Goal: Share content

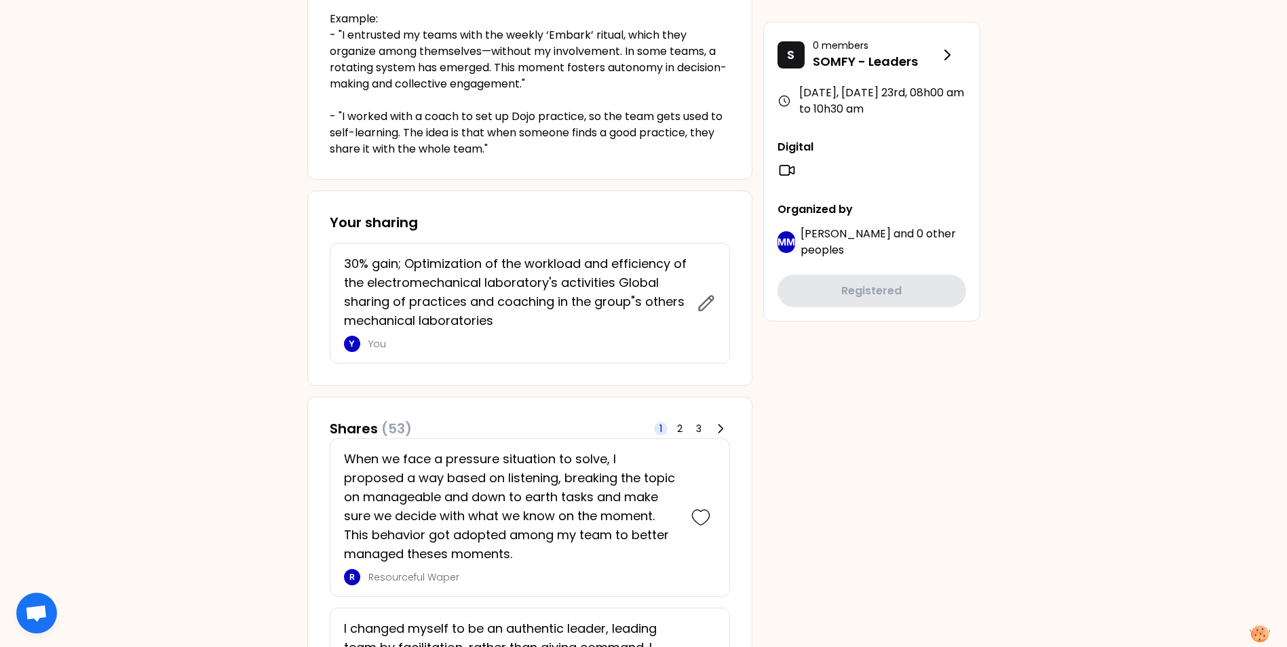
scroll to position [475, 0]
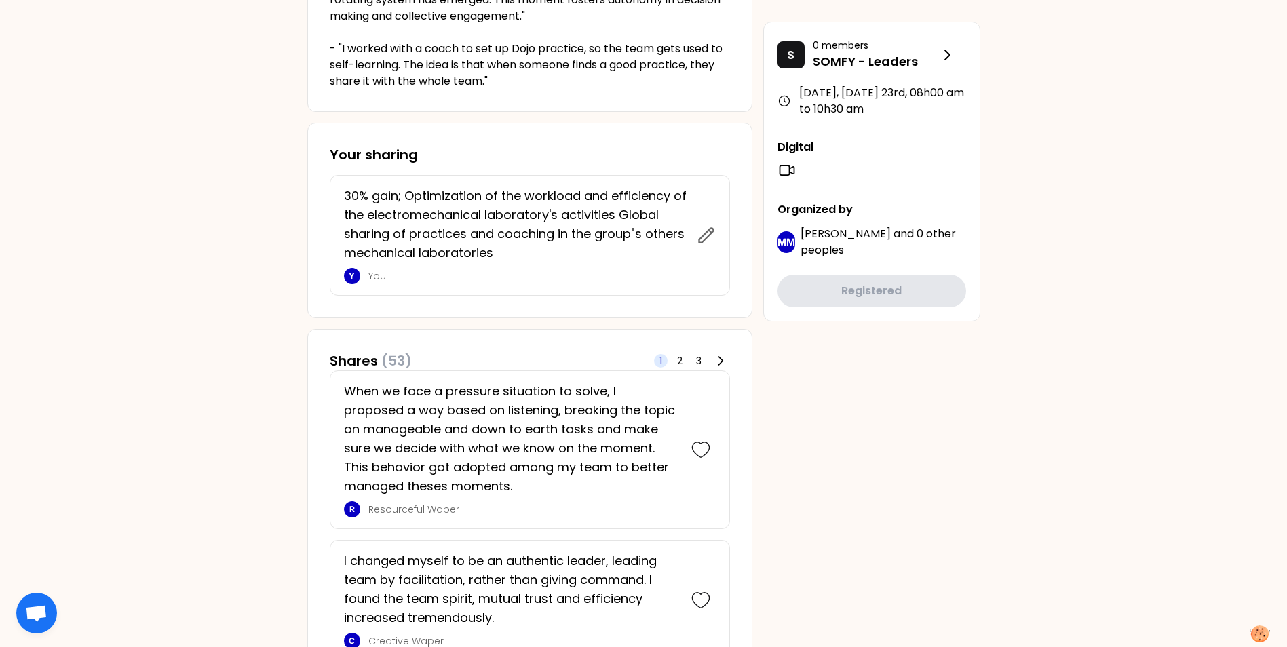
click at [528, 282] on p "You" at bounding box center [528, 276] width 320 height 14
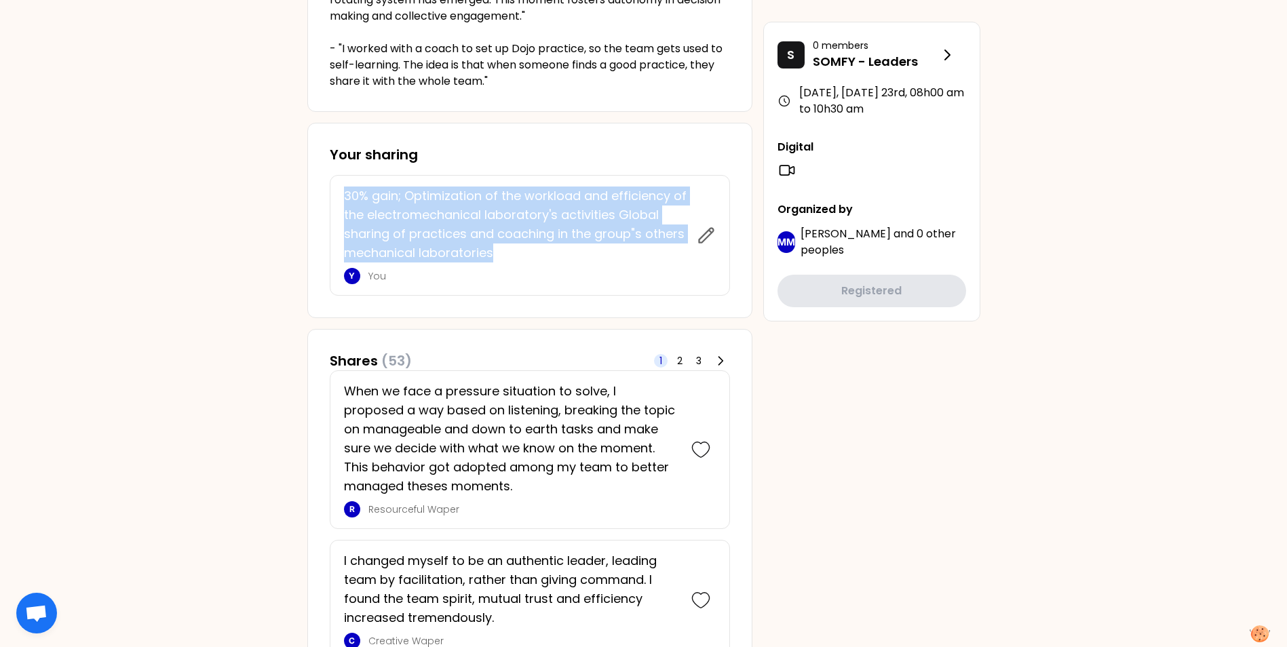
drag, startPoint x: 507, startPoint y: 258, endPoint x: 341, endPoint y: 194, distance: 178.3
click at [341, 194] on div "30% gain; Optimization of the workload and efficiency of the electromechanical …" at bounding box center [530, 235] width 400 height 121
drag, startPoint x: 341, startPoint y: 194, endPoint x: 374, endPoint y: 194, distance: 32.6
copy p "30% gain; Optimization of the workload and efficiency of the electromechanical …"
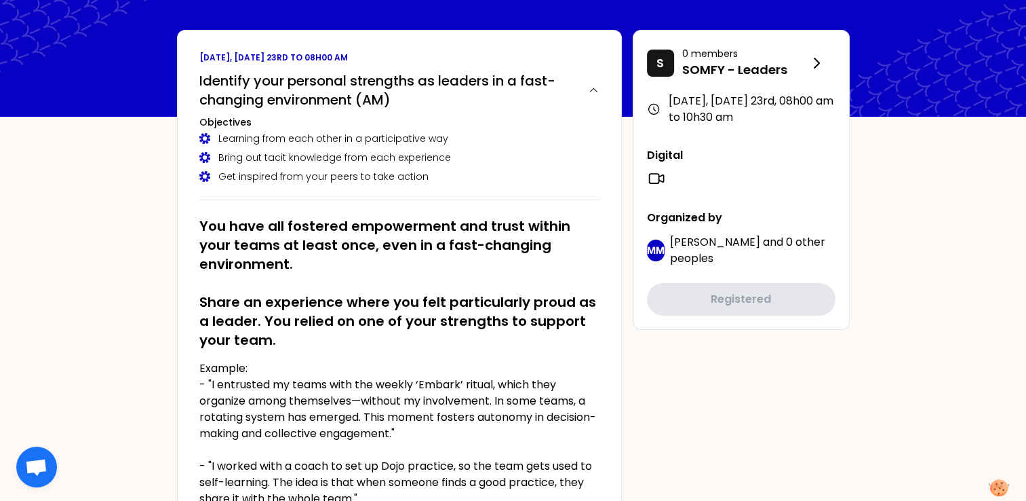
scroll to position [0, 0]
